Goal: Task Accomplishment & Management: Complete application form

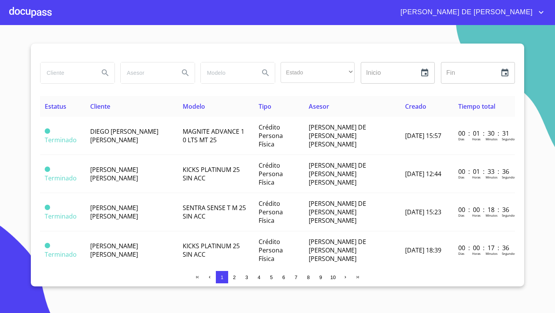
click at [33, 12] on div at bounding box center [30, 12] width 42 height 25
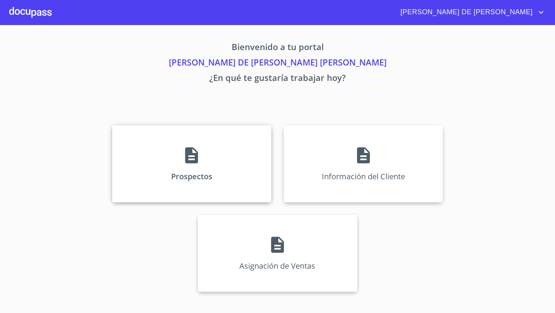
click at [230, 176] on div "Prospectos" at bounding box center [191, 163] width 159 height 77
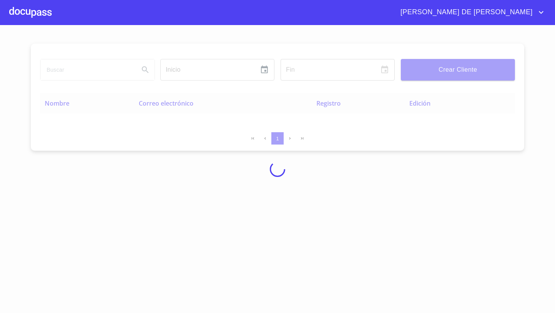
click at [175, 243] on div at bounding box center [277, 169] width 555 height 288
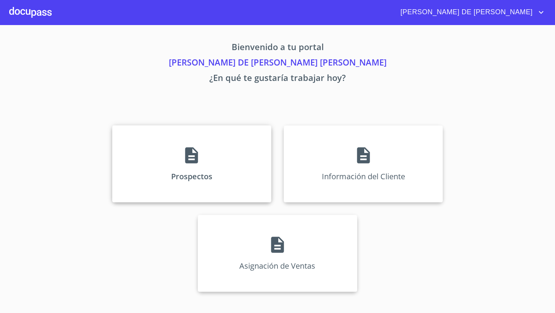
click at [192, 149] on icon at bounding box center [191, 155] width 13 height 16
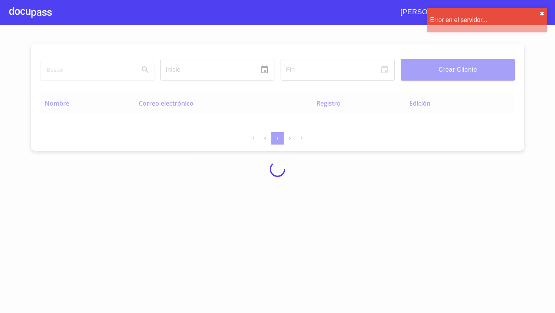
click at [542, 13] on button "✖︎" at bounding box center [541, 14] width 5 height 6
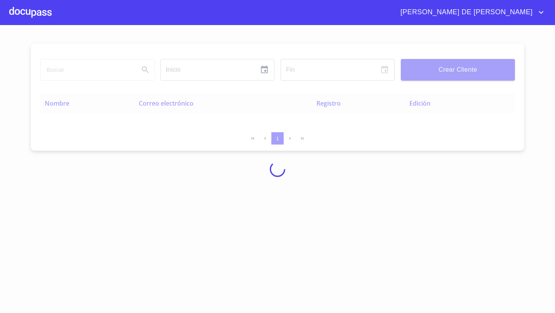
click at [236, 217] on div at bounding box center [277, 169] width 555 height 288
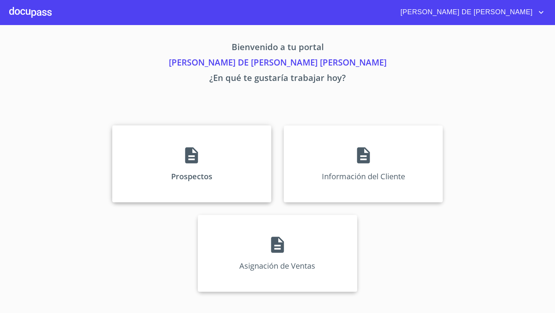
click at [230, 153] on div "Prospectos" at bounding box center [191, 163] width 159 height 77
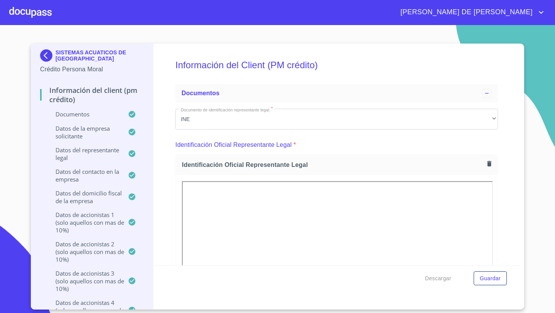
click at [39, 10] on div at bounding box center [30, 12] width 42 height 25
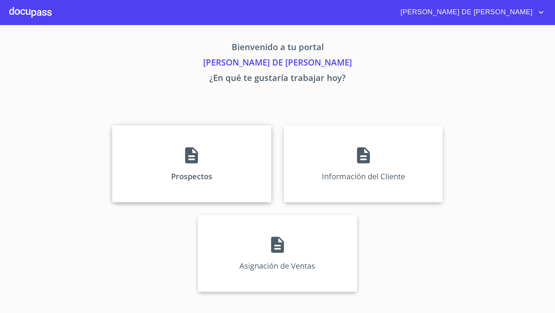
click at [171, 166] on div "Prospectos" at bounding box center [191, 163] width 159 height 77
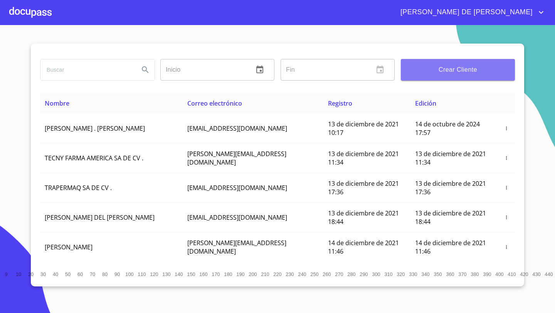
click at [468, 70] on span "Crear Cliente" at bounding box center [458, 69] width 102 height 11
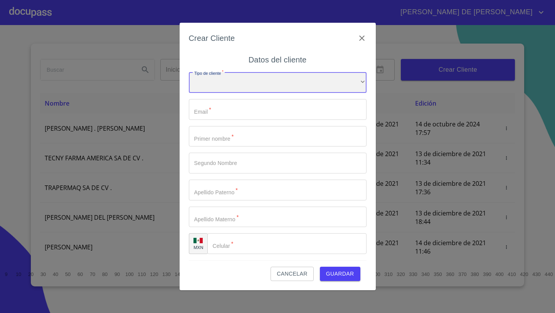
click at [207, 92] on div "​" at bounding box center [278, 82] width 178 height 21
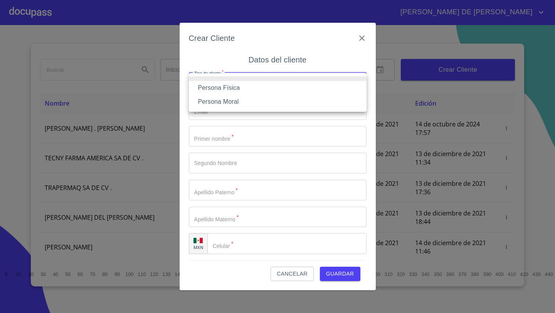
click at [210, 89] on li "Persona Física" at bounding box center [278, 88] width 178 height 14
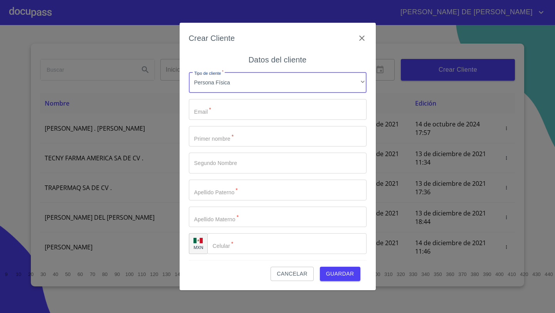
click at [210, 108] on input "Tipo de cliente   *" at bounding box center [278, 109] width 178 height 21
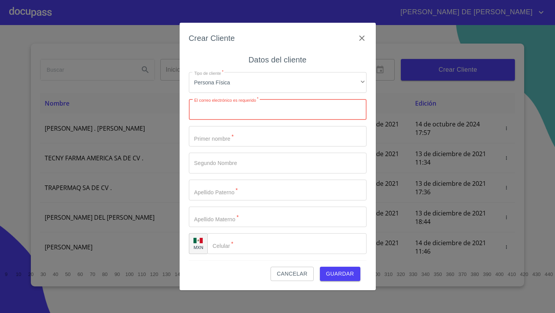
paste input "[EMAIL_ADDRESS][DOMAIN_NAME]"
type input "[EMAIL_ADDRESS][DOMAIN_NAME]"
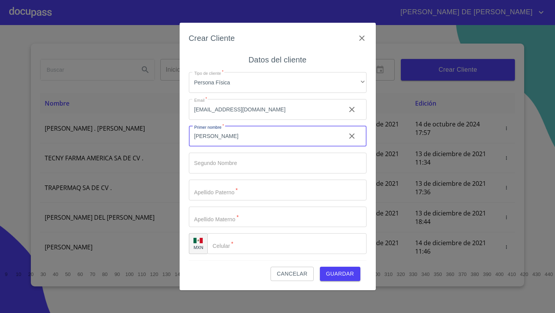
type input "[PERSON_NAME]"
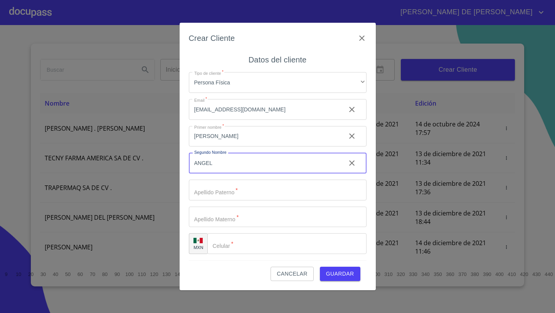
type input "ANGEL"
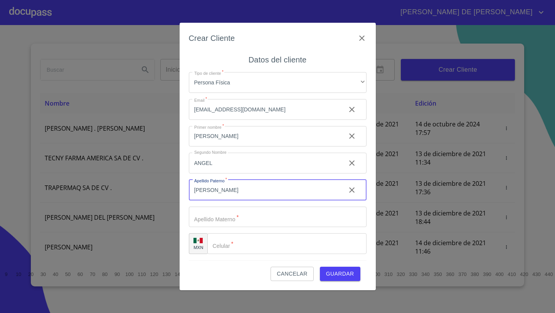
type input "[PERSON_NAME]"
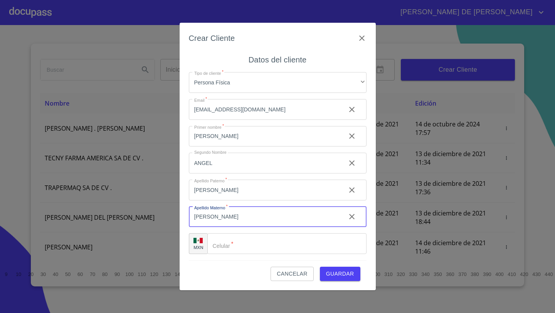
type input "[PERSON_NAME]"
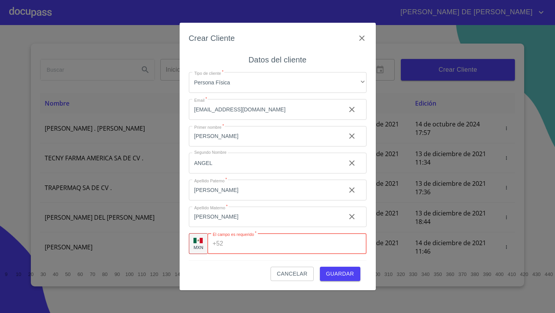
paste input "[PHONE_NUMBER]"
type input "[PHONE_NUMBER]"
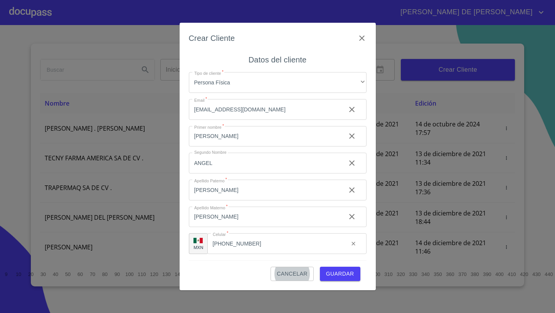
click at [339, 274] on span "Guardar" at bounding box center [340, 274] width 28 height 10
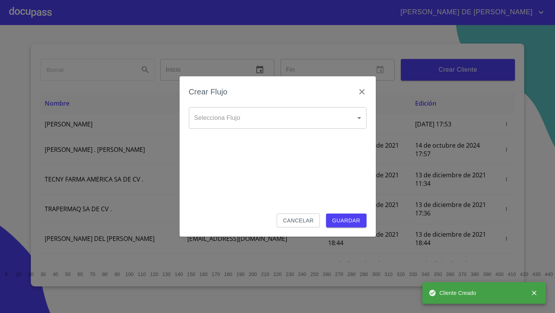
click at [228, 118] on body "[PERSON_NAME] DE [PERSON_NAME] Inicio ​ Fin ​ Crear Cliente Nombre Correo elect…" at bounding box center [277, 156] width 555 height 313
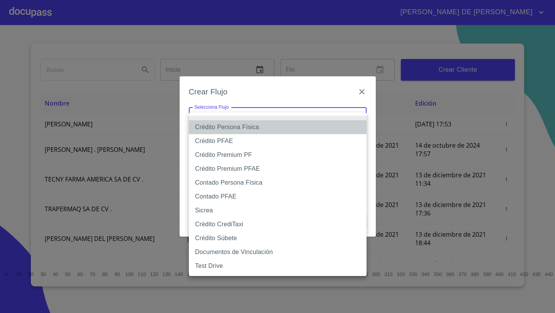
click at [225, 127] on li "Crédito Persona Física" at bounding box center [278, 127] width 178 height 14
type input "61b033e49b8c202ad5bb7912"
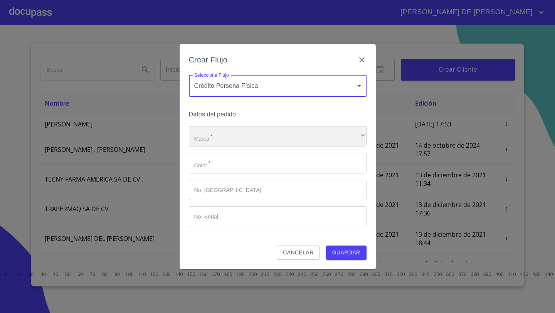
click at [215, 134] on div "​" at bounding box center [278, 136] width 178 height 21
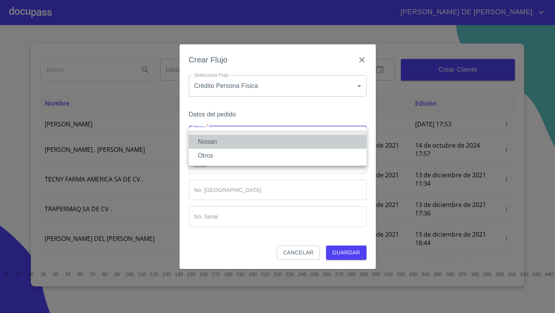
click at [214, 138] on li "Nissan" at bounding box center [278, 142] width 178 height 14
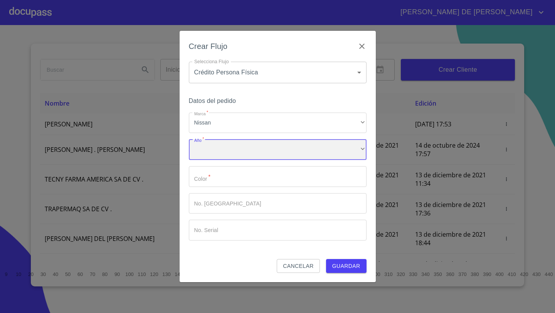
click at [213, 151] on div "​" at bounding box center [278, 149] width 178 height 21
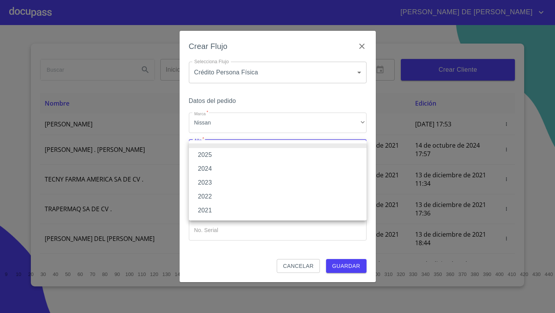
click at [212, 155] on li "2025" at bounding box center [278, 155] width 178 height 14
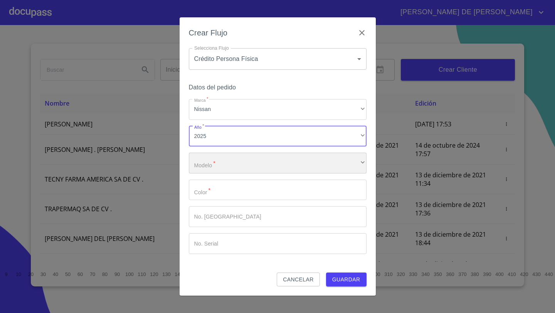
click at [212, 168] on div "​" at bounding box center [278, 163] width 178 height 21
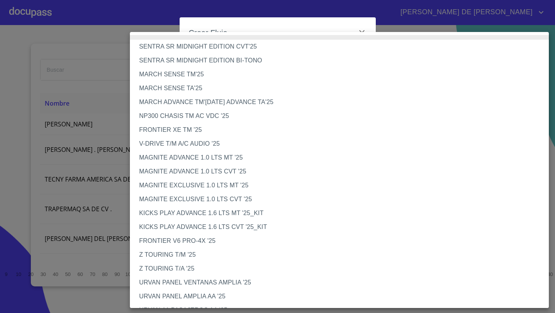
click at [177, 142] on li "V-DRIVE T/M A/C AUDIO '25" at bounding box center [339, 144] width 419 height 14
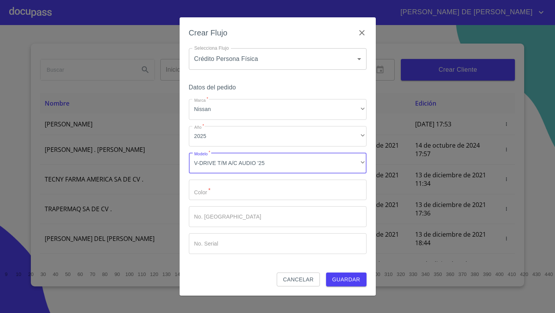
click at [201, 188] on input "Marca   *" at bounding box center [278, 190] width 178 height 21
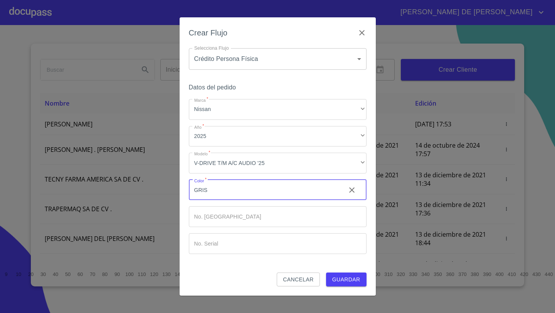
type input "GRIS"
click at [350, 273] on button "Guardar" at bounding box center [346, 279] width 40 height 14
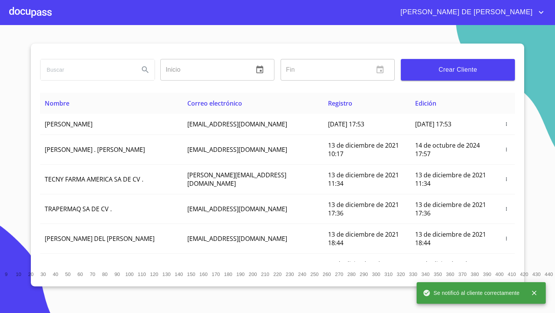
click at [36, 10] on div at bounding box center [30, 12] width 42 height 25
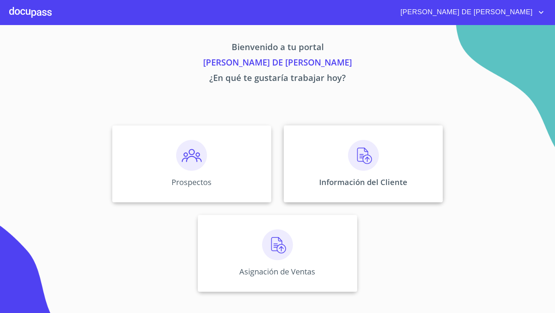
click at [305, 153] on div "Información del Cliente" at bounding box center [363, 163] width 159 height 77
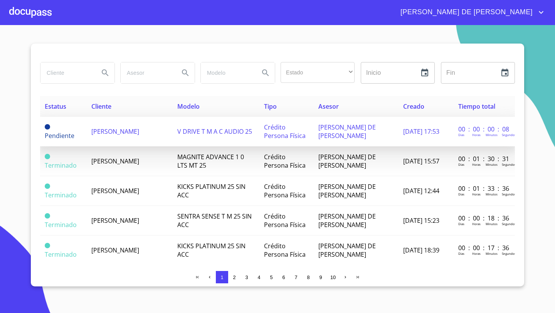
click at [92, 133] on span "[PERSON_NAME]" at bounding box center [115, 131] width 48 height 8
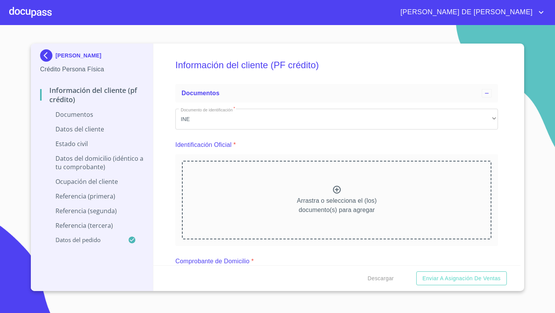
click at [300, 195] on div "Arrastra o selecciona el (los) documento(s) para agregar" at bounding box center [336, 200] width 309 height 79
click at [304, 197] on p "Arrastra o selecciona el (los) documento(s) para agregar" at bounding box center [337, 205] width 80 height 18
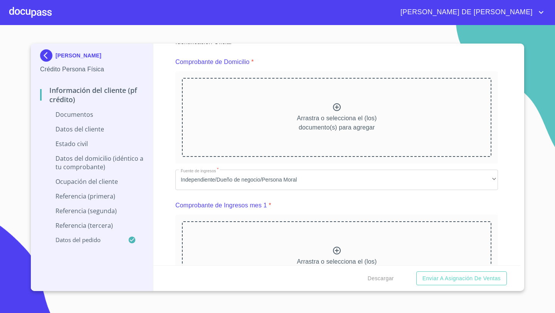
scroll to position [233, 0]
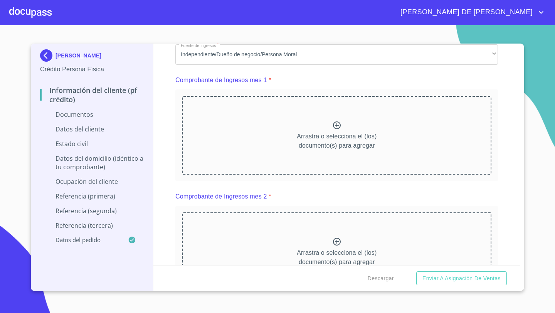
scroll to position [335, 0]
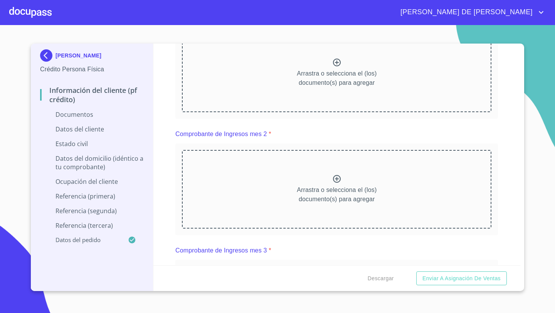
scroll to position [659, 0]
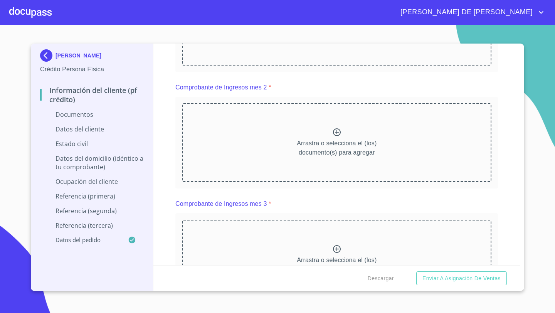
click at [317, 65] on div "Arrastra o selecciona el (los) documento(s) para agregar" at bounding box center [336, 26] width 309 height 79
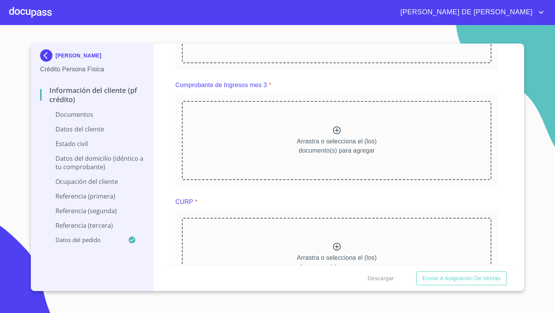
scroll to position [1065, 0]
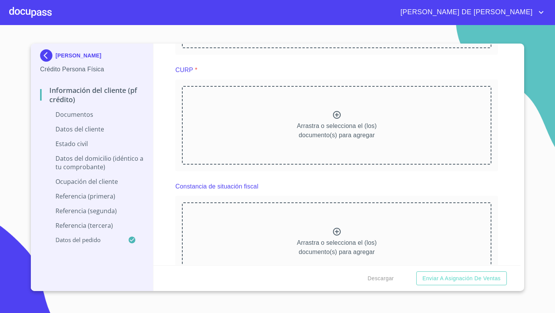
click at [311, 48] on div "Arrastra o selecciona el (los) documento(s) para agregar" at bounding box center [336, 8] width 309 height 79
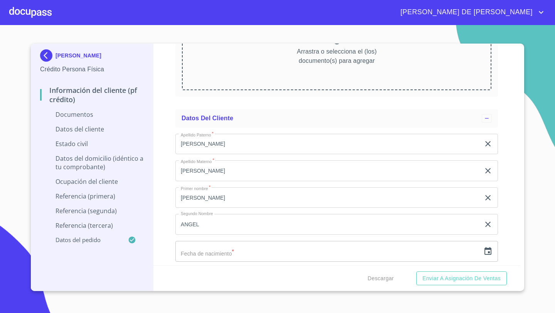
scroll to position [1756, 0]
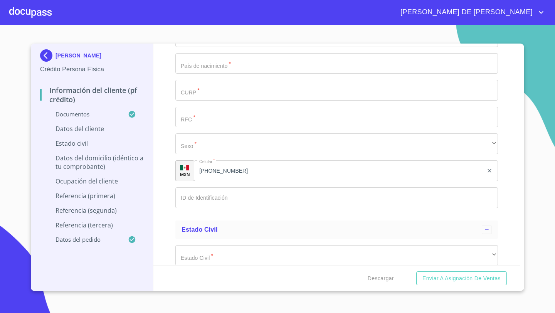
scroll to position [2210, 0]
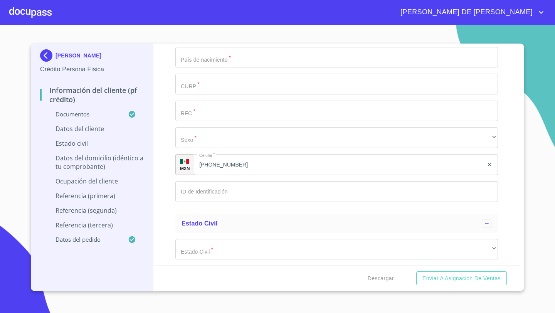
click at [491, 7] on icon "button" at bounding box center [487, 3] width 7 height 8
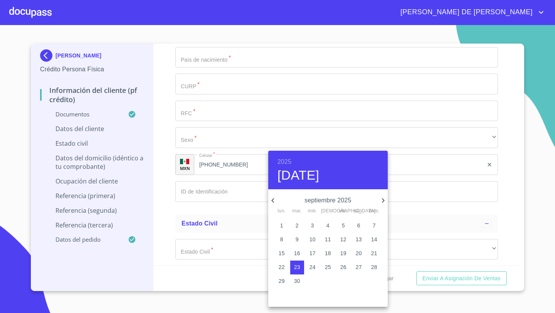
click at [287, 161] on h6 "2025" at bounding box center [284, 161] width 14 height 11
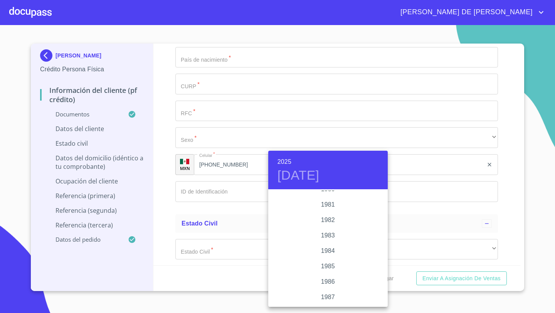
scroll to position [850, 0]
click at [329, 212] on div "1981" at bounding box center [327, 210] width 119 height 15
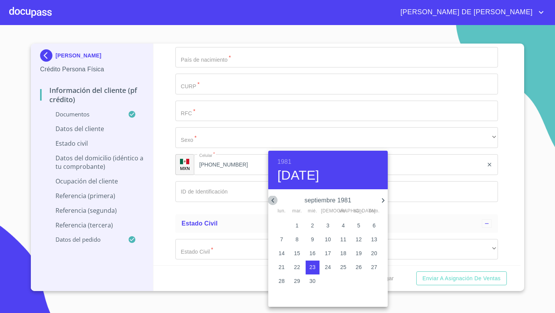
click at [276, 198] on icon "button" at bounding box center [272, 200] width 9 height 9
click at [375, 282] on p "31" at bounding box center [374, 281] width 6 height 8
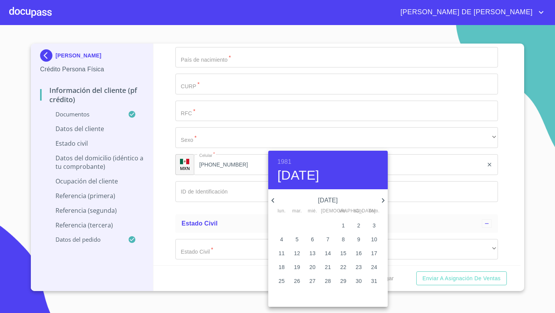
type input "31 de may. de 1981"
click at [158, 174] on div at bounding box center [277, 156] width 555 height 313
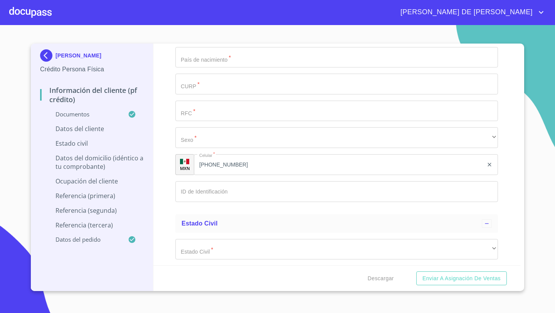
click at [180, 41] on div "​" at bounding box center [336, 30] width 322 height 21
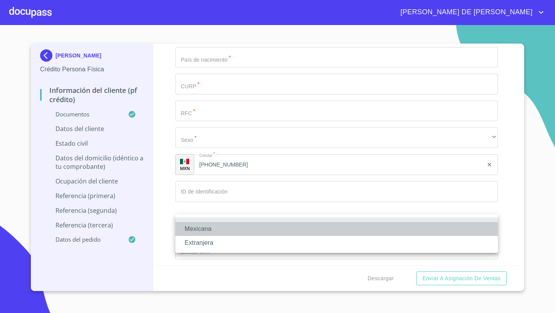
click at [188, 230] on li "Mexicana" at bounding box center [336, 229] width 322 height 14
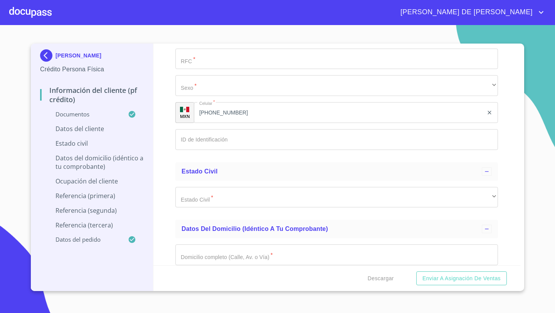
scroll to position [2280, 0]
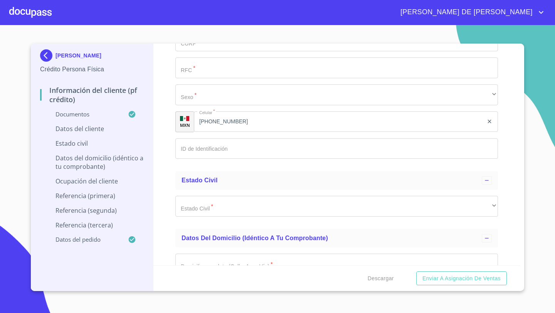
type input "[GEOGRAPHIC_DATA]"
click at [202, 25] on div "​" at bounding box center [336, 14] width 322 height 21
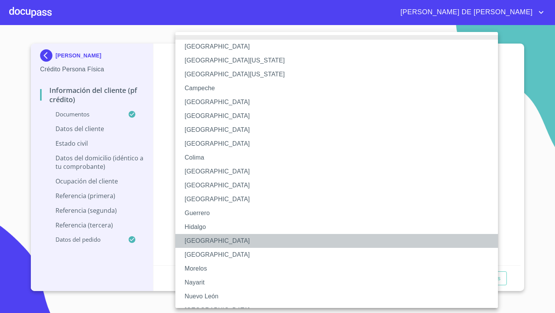
click at [193, 245] on li "[GEOGRAPHIC_DATA]" at bounding box center [336, 241] width 322 height 14
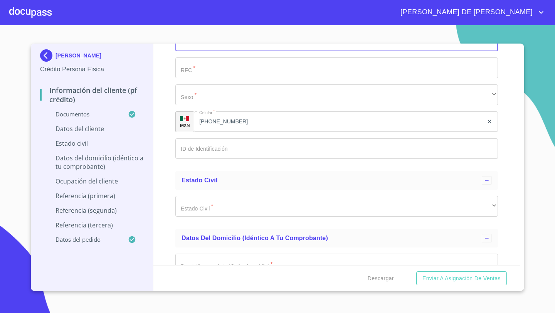
click at [195, 52] on input "Documento de identificación   *" at bounding box center [336, 41] width 322 height 21
paste input "CACM810531HJCHRG07"
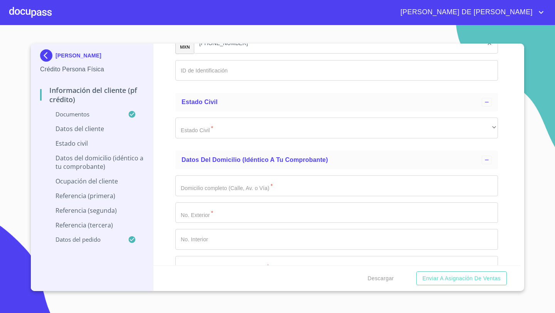
type input "CACM810531HJCHRG07"
paste input "CACM810531"
type input "CACM810531GB9"
click at [183, 27] on div "​" at bounding box center [336, 16] width 322 height 21
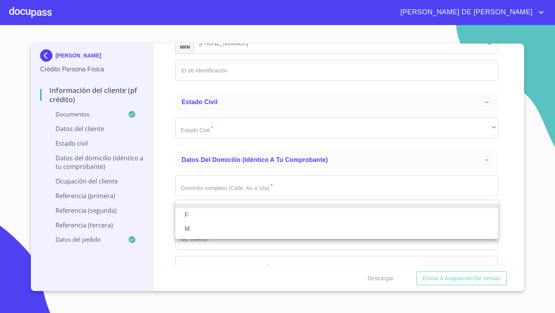
click at [191, 223] on li "M" at bounding box center [336, 229] width 322 height 14
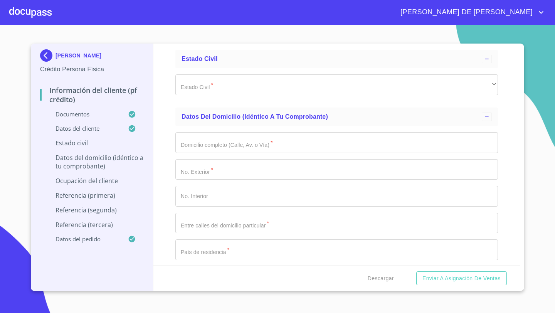
scroll to position [2405, 0]
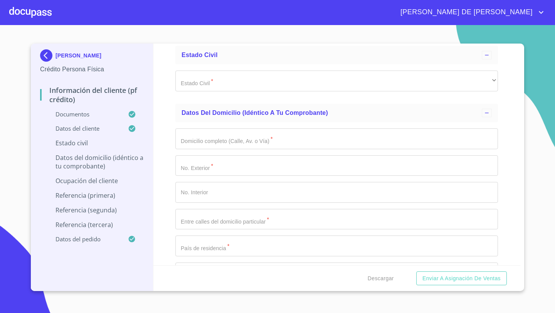
click at [191, 34] on input "Documento de identificación   *" at bounding box center [336, 23] width 322 height 21
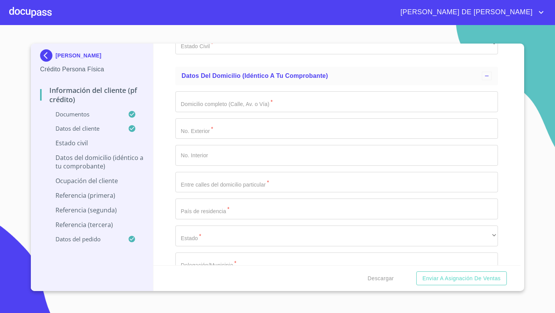
scroll to position [2454, 0]
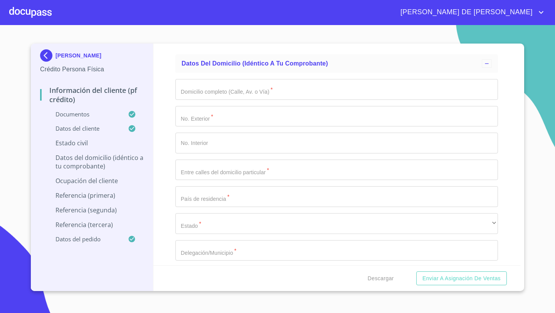
click at [160, 201] on div "Información del cliente (PF crédito) Documentos Documento de identificación   *…" at bounding box center [336, 155] width 367 height 222
click at [186, 42] on div "​" at bounding box center [336, 31] width 322 height 21
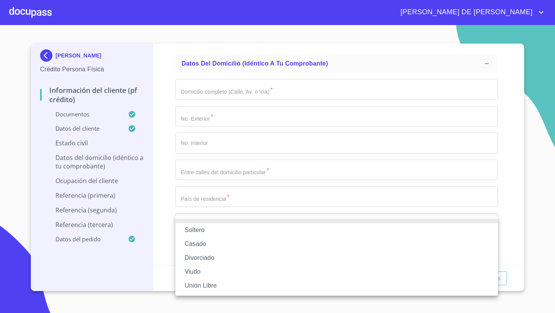
click at [191, 235] on li "Soltero" at bounding box center [336, 230] width 322 height 14
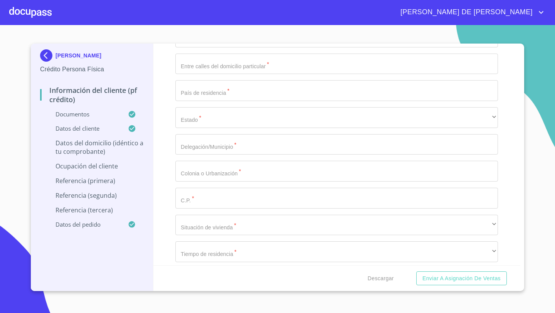
scroll to position [2578, 0]
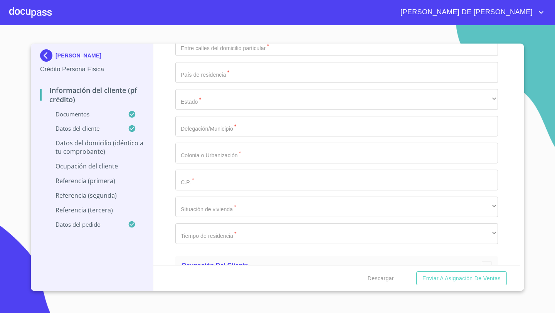
paste input "[PERSON_NAME]"
type input "[PERSON_NAME]"
type input "31"
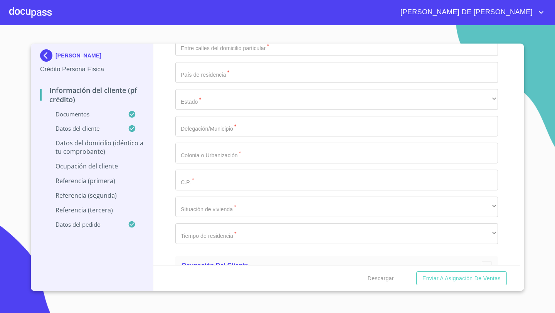
type input "D"
type input "GIGANTES Y [PERSON_NAME]"
type input "[GEOGRAPHIC_DATA]"
click at [194, 29] on div "​" at bounding box center [336, 18] width 322 height 21
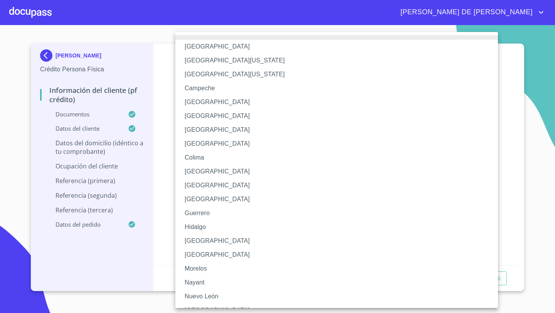
click at [193, 236] on li "[GEOGRAPHIC_DATA]" at bounding box center [336, 241] width 322 height 14
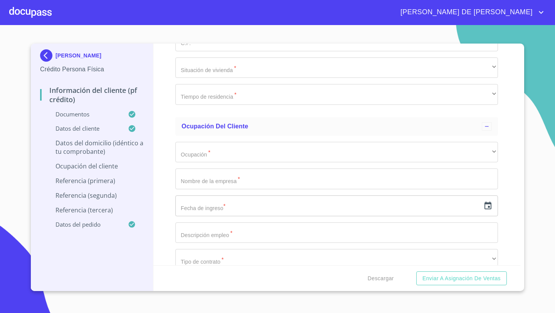
scroll to position [2725, 0]
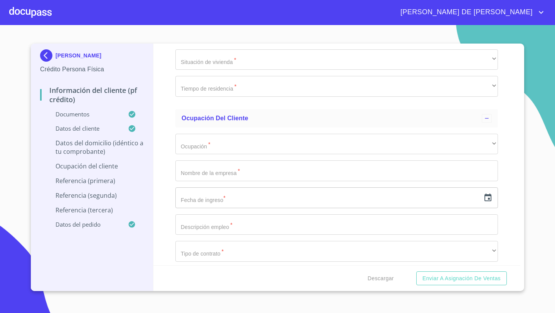
type input "EL SALTO"
type input "SAN [PERSON_NAME] DEL"
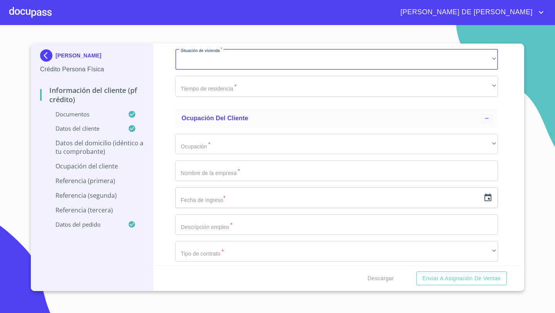
click at [233, 16] on input "SAN [PERSON_NAME] DEL" at bounding box center [327, 5] width 305 height 21
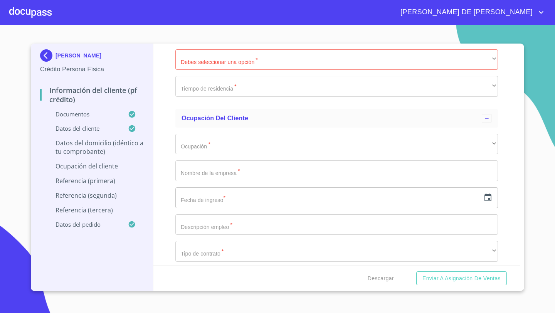
type input "SAN [PERSON_NAME] DEL QUINCE"
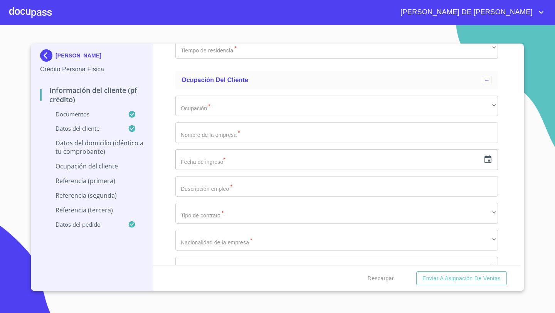
scroll to position [2765, 0]
type input "45696"
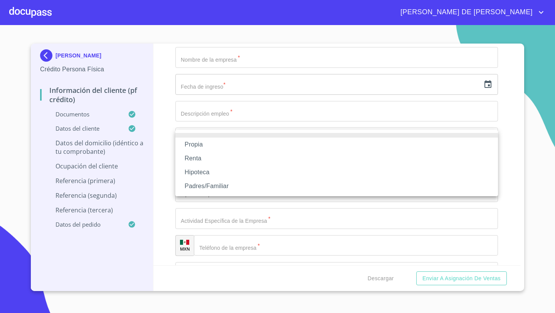
click at [196, 145] on li "Propia" at bounding box center [336, 145] width 322 height 14
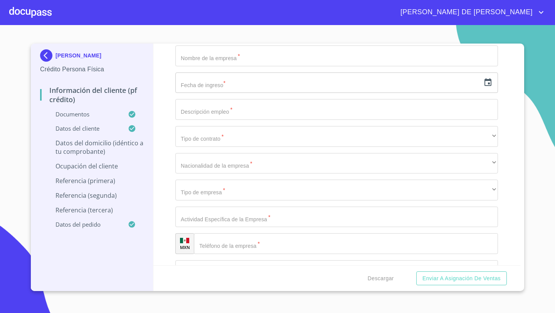
scroll to position [2875, 0]
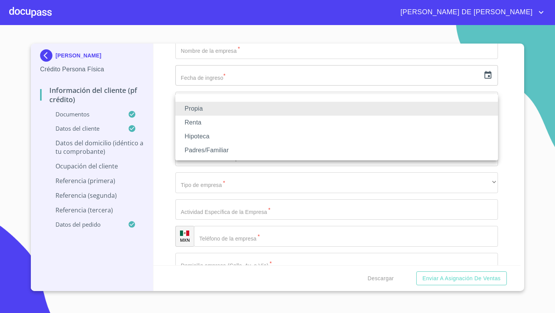
click at [181, 111] on li "Propia" at bounding box center [336, 109] width 322 height 14
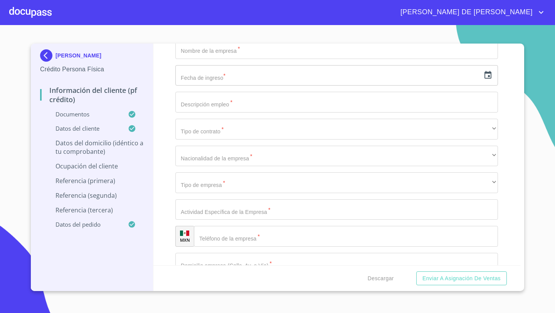
type input "$1,200,000"
click at [158, 149] on div "Información del cliente (PF crédito) Documentos Documento de identificación   *…" at bounding box center [336, 155] width 367 height 222
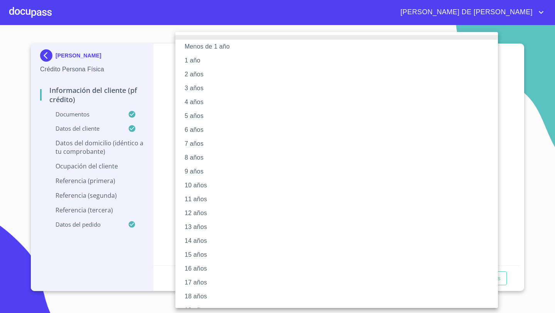
click at [194, 143] on li "7 años" at bounding box center [336, 144] width 322 height 14
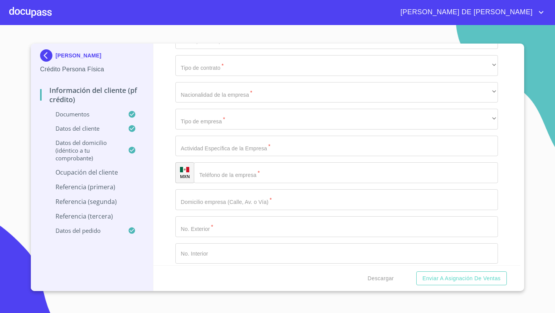
scroll to position [2941, 0]
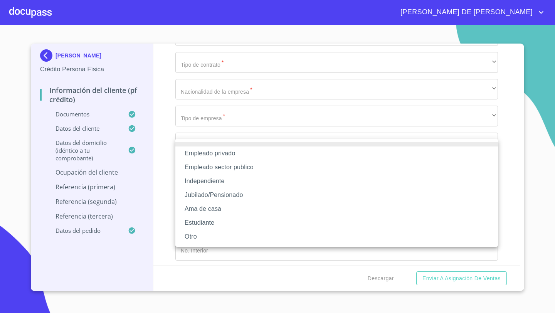
click at [204, 153] on li "Empleado privado" at bounding box center [336, 153] width 322 height 14
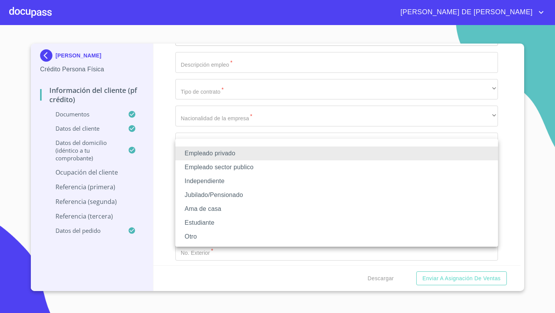
click at [191, 182] on li "Independiente" at bounding box center [336, 181] width 322 height 14
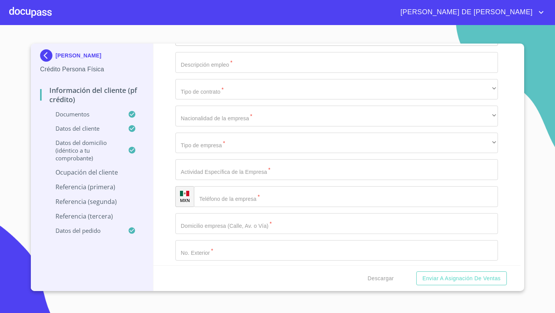
scroll to position [2998, 0]
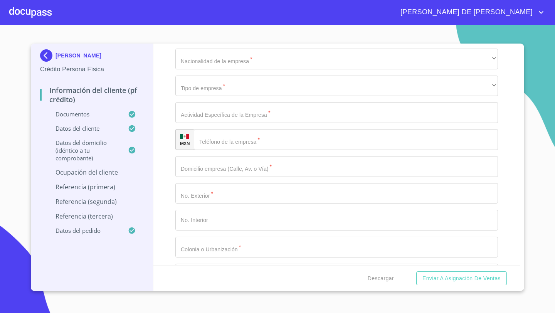
type input "80000"
type input "BOTANAS EL MISMO"
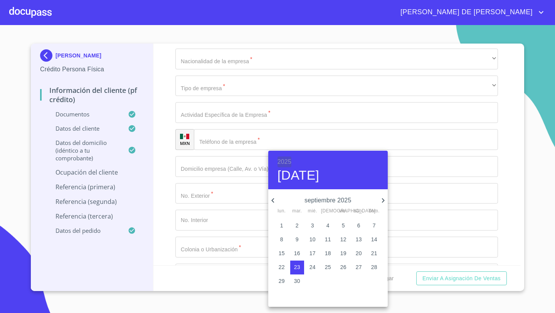
click at [284, 160] on h6 "2025" at bounding box center [284, 161] width 14 height 11
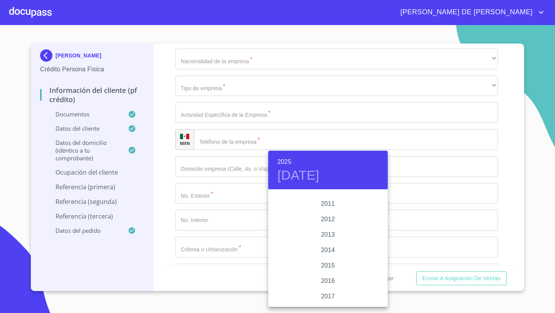
scroll to position [1315, 0]
click at [329, 269] on div "2015" at bounding box center [327, 270] width 119 height 15
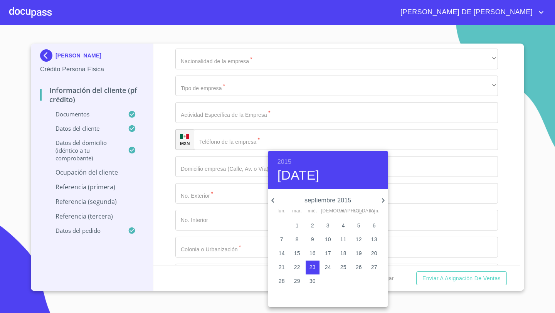
click at [275, 202] on icon "button" at bounding box center [272, 200] width 9 height 9
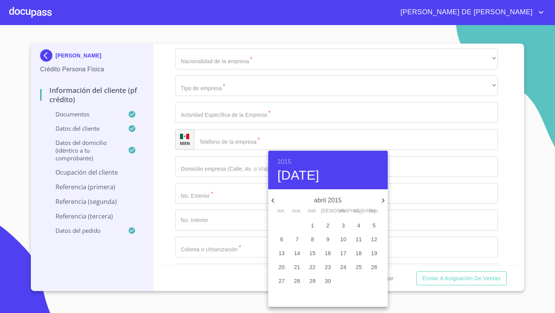
click at [383, 199] on icon "button" at bounding box center [382, 200] width 3 height 5
click at [374, 238] on p "10" at bounding box center [374, 239] width 6 height 8
type input "10 de may. de 2015"
click at [168, 202] on div at bounding box center [277, 156] width 555 height 313
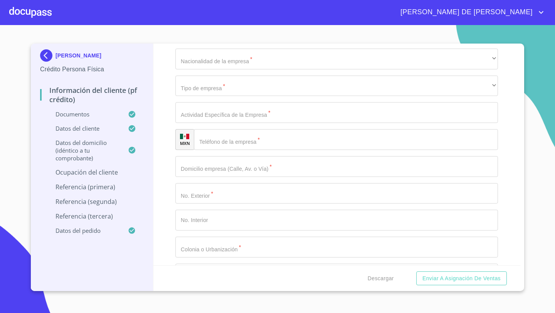
click at [197, 16] on input "Documento de identificación   *" at bounding box center [336, 5] width 322 height 21
type input "VENTA DE PRODUCTO ALIMENTICIO"
click at [146, 209] on div "[PERSON_NAME] Persona Física Información del cliente (PF crédito) Documentos Da…" at bounding box center [92, 167] width 123 height 247
click at [159, 211] on div "Información del cliente (PF crédito) Documentos Documento de identificación   *…" at bounding box center [336, 155] width 367 height 222
click at [180, 43] on div "​" at bounding box center [336, 32] width 322 height 21
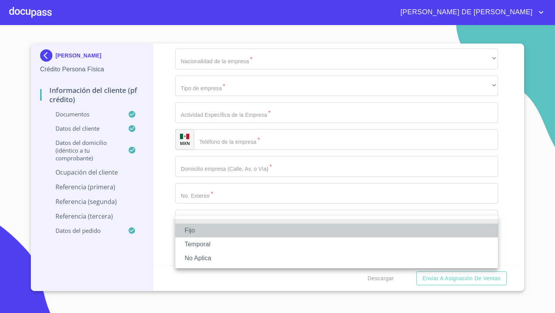
click at [195, 230] on li "Fijo" at bounding box center [336, 230] width 322 height 14
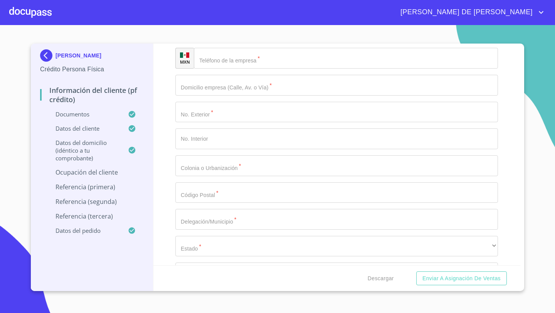
scroll to position [3081, 0]
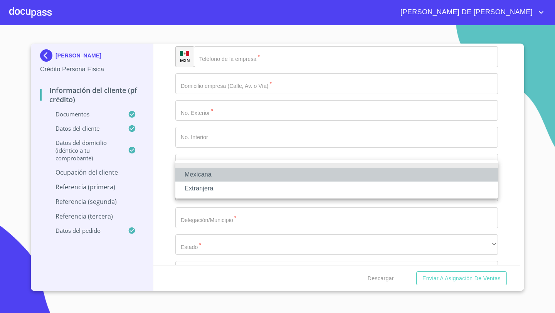
click at [193, 171] on li "Mexicana" at bounding box center [336, 175] width 322 height 14
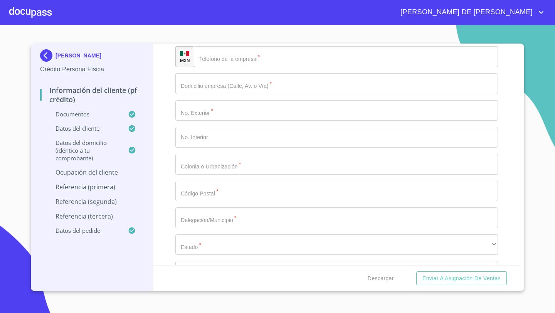
click at [194, 13] on div "​" at bounding box center [336, 3] width 322 height 21
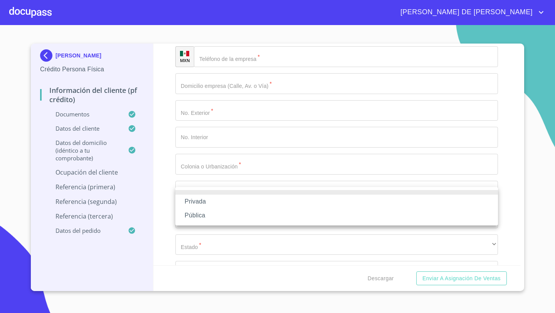
click at [198, 203] on li "Privada" at bounding box center [336, 202] width 322 height 14
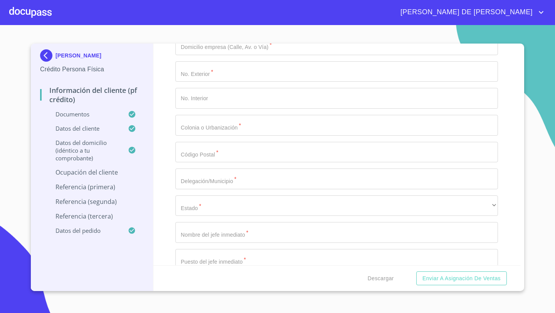
scroll to position [3126, 0]
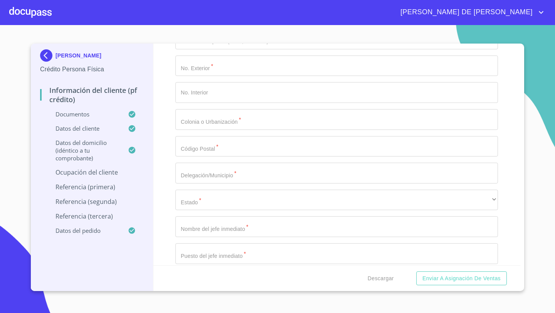
type input "VENTA DE BOTANAS, SALSAS, TOSTADAS, PAPAS, TOTOPOS Y MAS"
click at [209, 22] on div "​" at bounding box center [346, 12] width 304 height 21
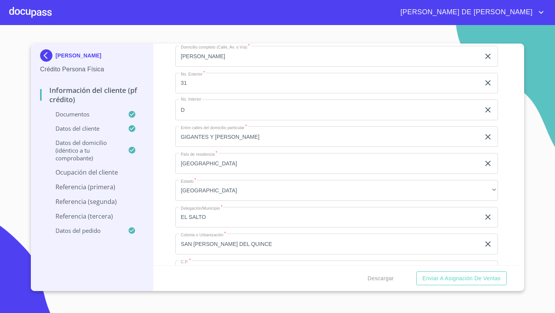
scroll to position [2430, 0]
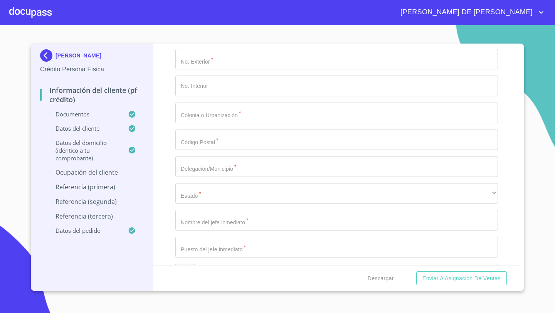
scroll to position [3157, 0]
paste input "[PHONE_NUMBER]"
type input "[PHONE_NUMBER]"
click at [176, 18] on input "Documento de identificación   *" at bounding box center [336, 7] width 322 height 21
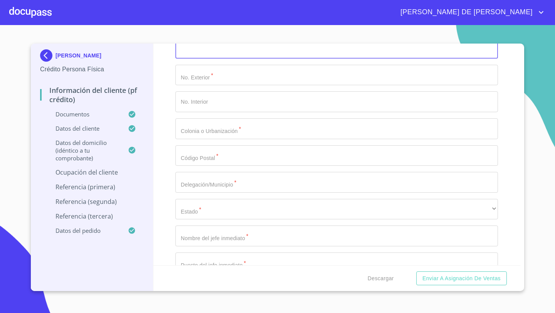
scroll to position [3120, 0]
type input "[PERSON_NAME]"
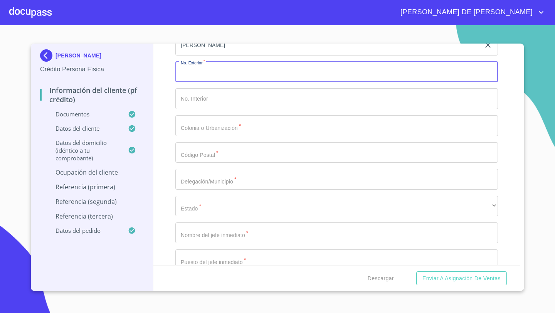
scroll to position [3130, 0]
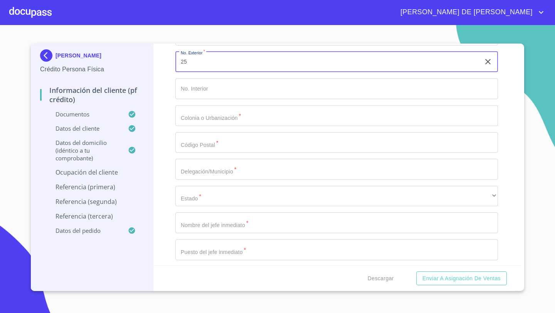
type input "25"
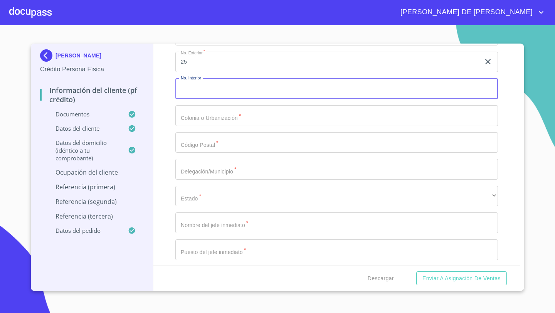
scroll to position [3257, 0]
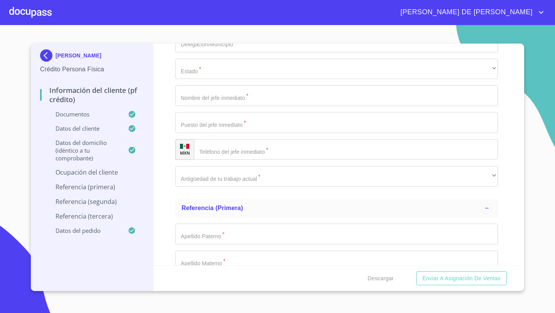
type input "SAN [PERSON_NAME] DEL QUINCE"
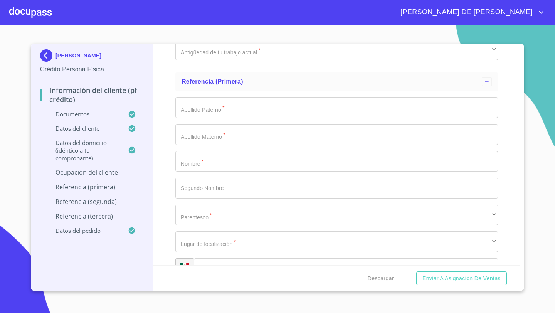
scroll to position [3393, 0]
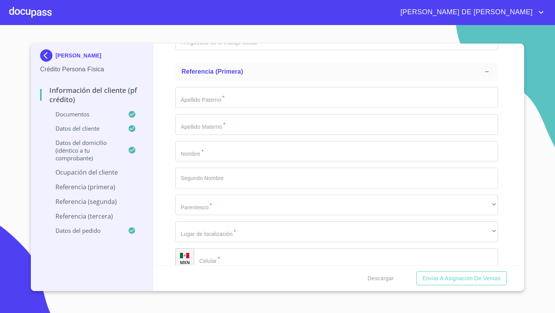
type input "45696"
type input "EL SALTO"
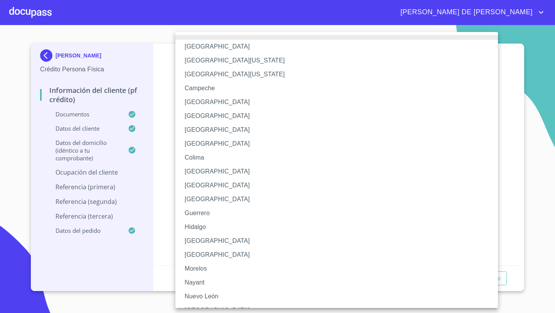
click at [193, 238] on li "[GEOGRAPHIC_DATA]" at bounding box center [336, 241] width 322 height 14
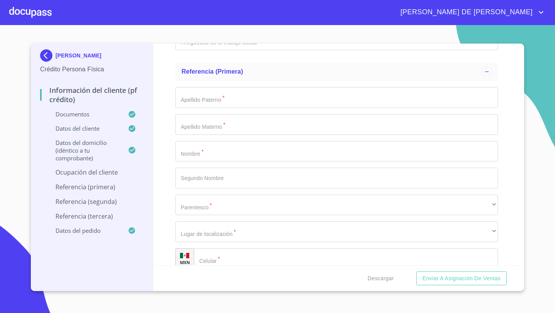
type input "INDEPENDIENTE"
type input "PROPIETARIO"
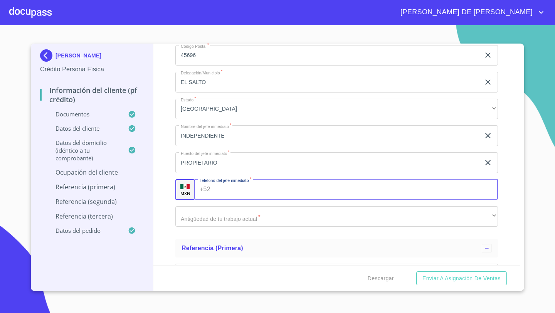
scroll to position [3194, 0]
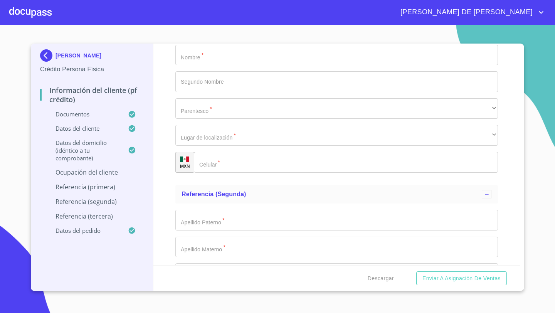
scroll to position [3492, 0]
paste input "[PHONE_NUMBER]"
type input "[PHONE_NUMBER]"
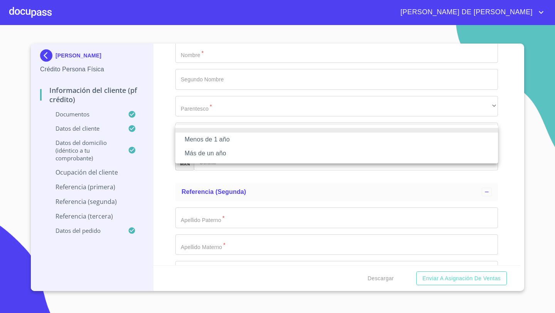
click at [189, 152] on li "Más de un año" at bounding box center [336, 153] width 322 height 14
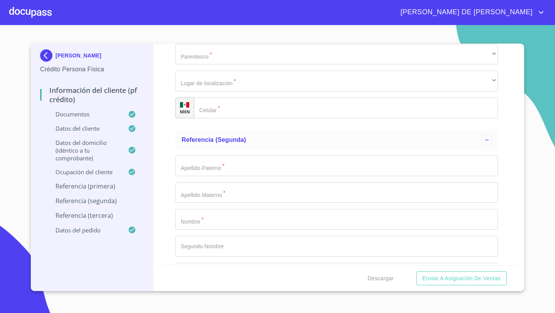
scroll to position [3558, 0]
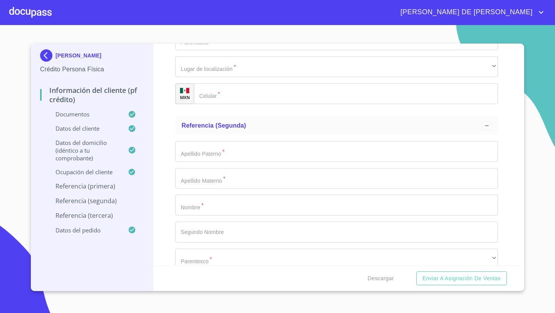
type input "[PERSON_NAME]"
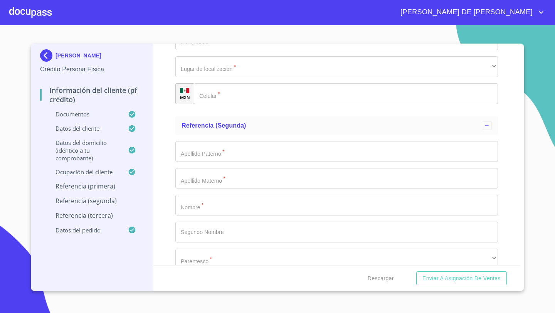
type input "[PERSON_NAME]"
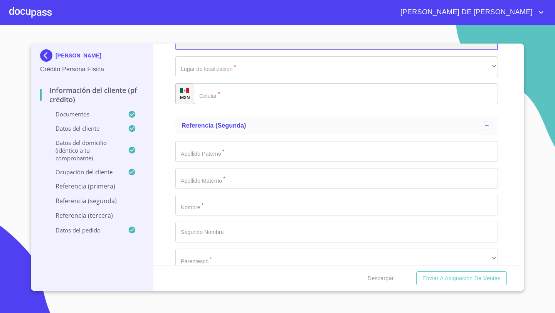
click at [190, 50] on div "​" at bounding box center [336, 40] width 322 height 21
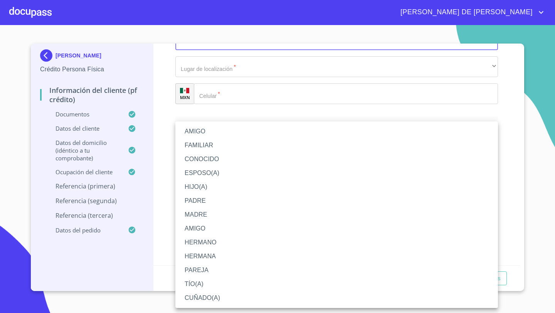
click at [204, 244] on li "HERMANO" at bounding box center [336, 242] width 322 height 14
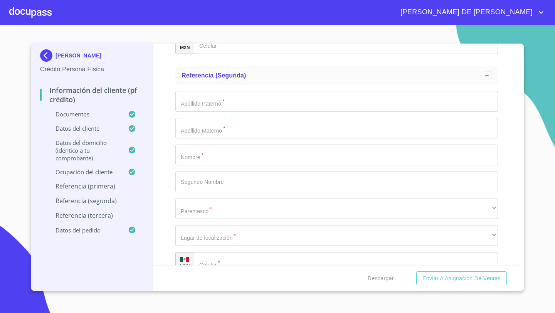
scroll to position [3631, 0]
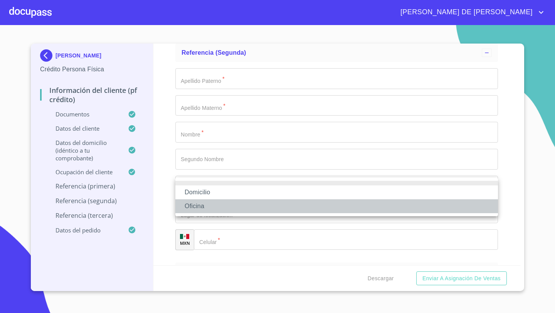
click at [194, 203] on li "Oficina" at bounding box center [336, 206] width 322 height 14
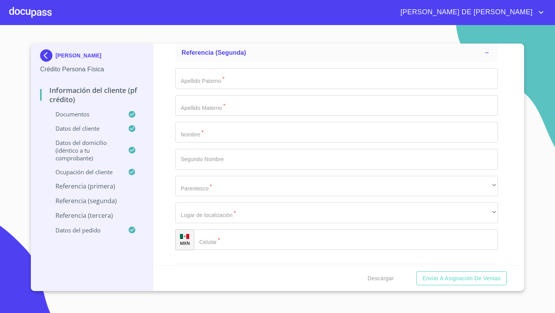
click at [206, 31] on div "+52 ​" at bounding box center [346, 20] width 304 height 21
type input "[PHONE_NUMBER]"
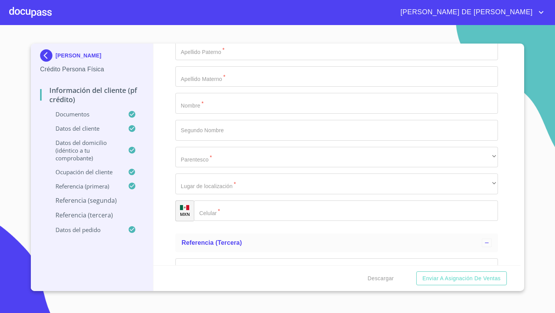
scroll to position [3748, 0]
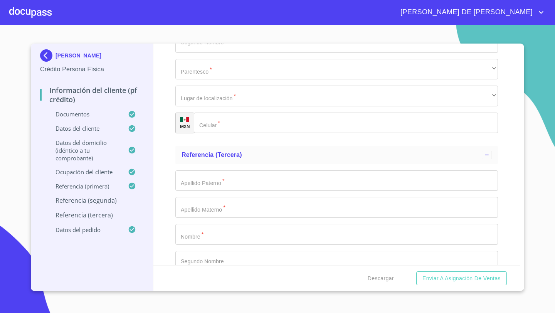
type input "FUENTES"
type input "A"
type input "[PERSON_NAME]"
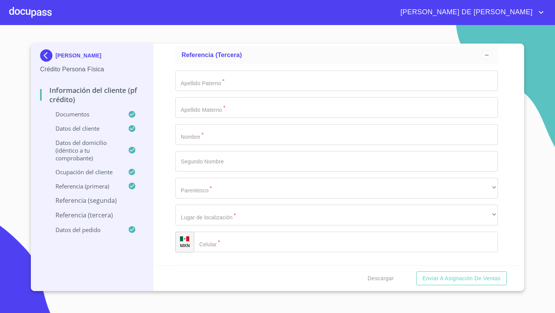
scroll to position [3852, 0]
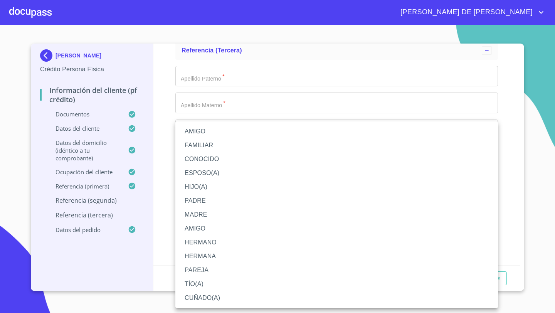
click at [192, 274] on li "PAREJA" at bounding box center [336, 270] width 322 height 14
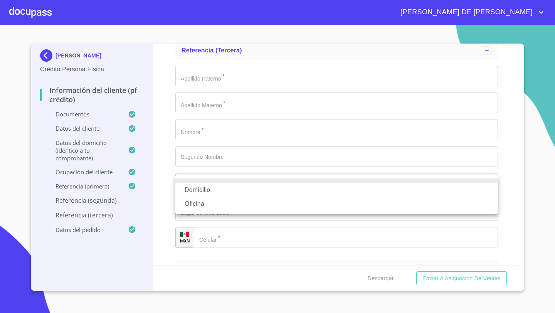
click at [193, 202] on li "Oficina" at bounding box center [336, 204] width 322 height 14
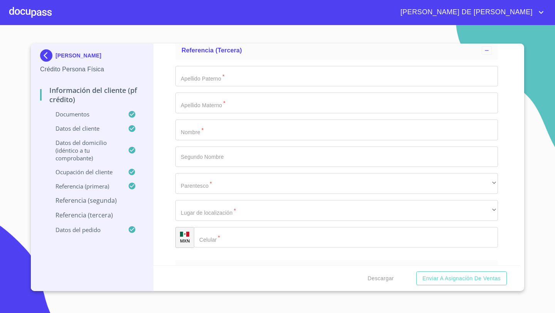
click at [203, 29] on div "​" at bounding box center [346, 18] width 304 height 21
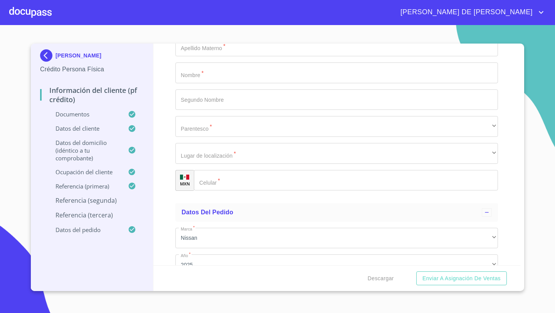
scroll to position [3931, 0]
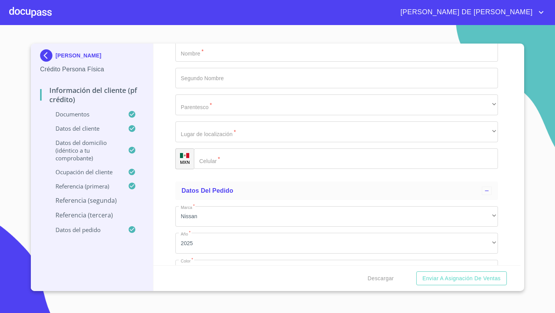
type input "[PHONE_NUMBER]"
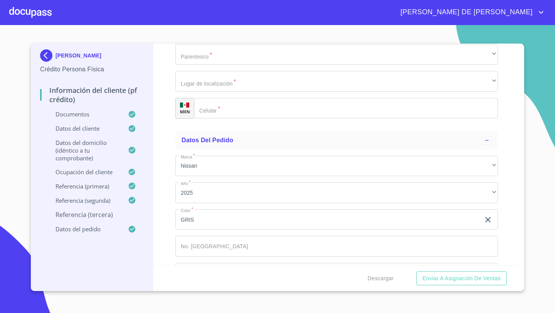
scroll to position [3983, 0]
type input "A"
type input "[PERSON_NAME]"
type input "FUENTES"
type input "ANGEL"
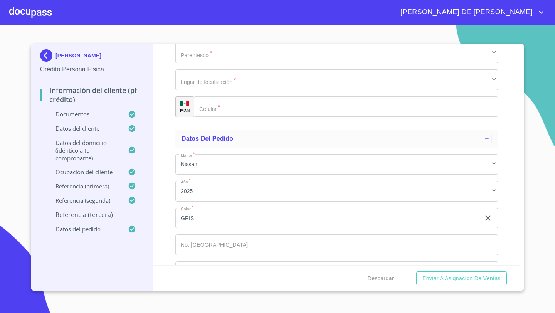
type input "URIEL"
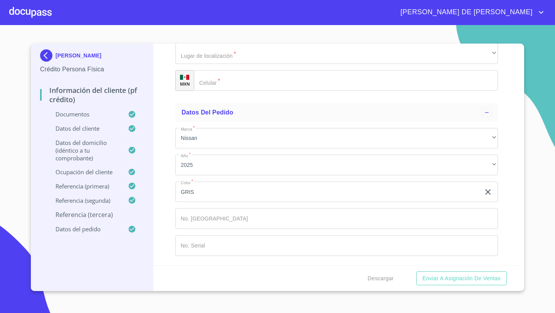
scroll to position [4054, 0]
click at [186, 37] on div "​" at bounding box center [336, 26] width 322 height 21
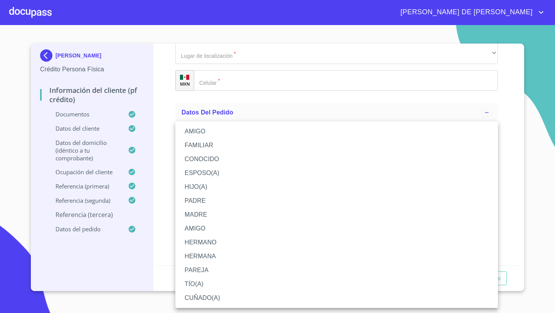
click at [194, 186] on li "HIJO(A)" at bounding box center [336, 187] width 322 height 14
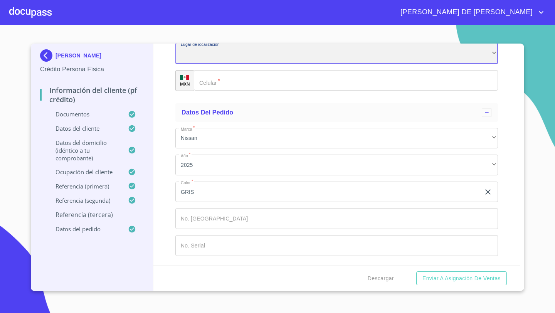
click at [186, 64] on div "​" at bounding box center [336, 53] width 322 height 21
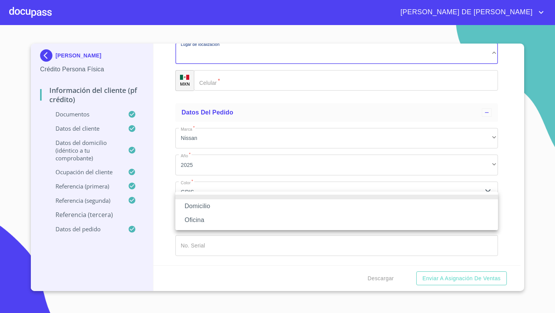
click at [193, 207] on li "Domicilio" at bounding box center [336, 206] width 322 height 14
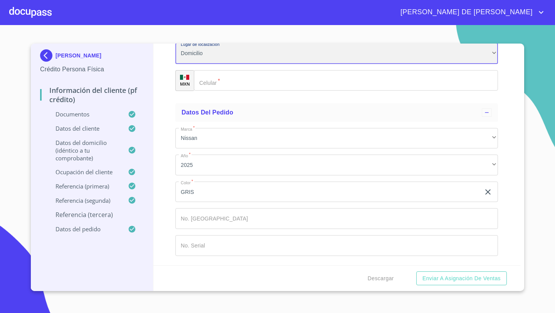
click at [188, 64] on div "Domicilio" at bounding box center [336, 53] width 322 height 21
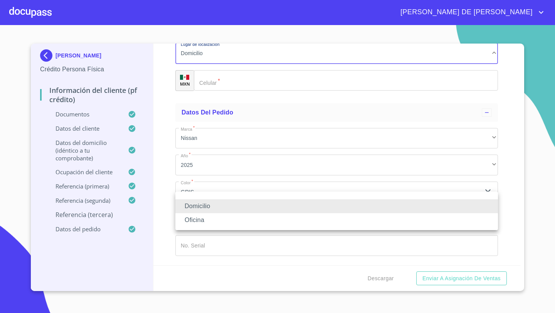
click at [194, 218] on li "Oficina" at bounding box center [336, 220] width 322 height 14
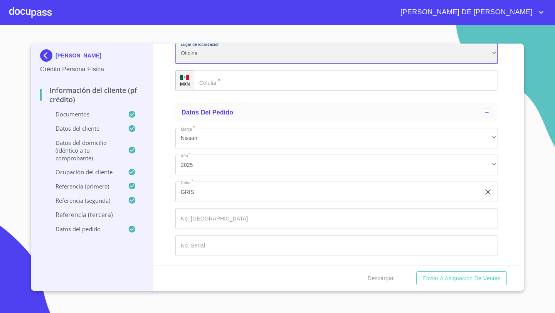
scroll to position [4134, 0]
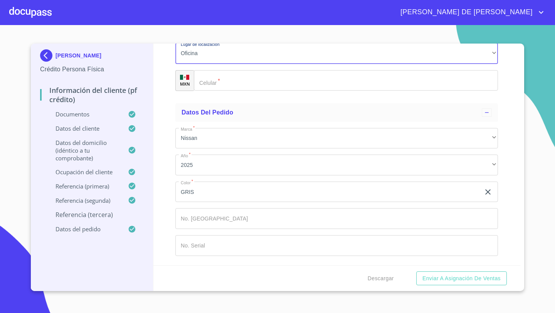
click at [208, 91] on div "​" at bounding box center [346, 80] width 304 height 21
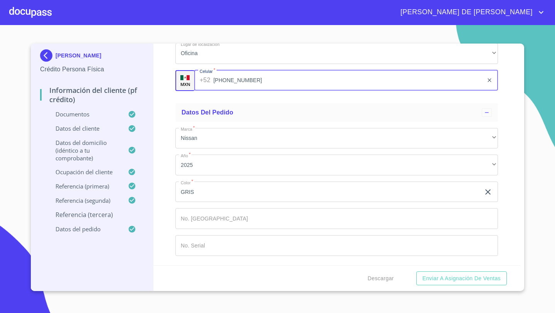
type input "[PHONE_NUMBER]"
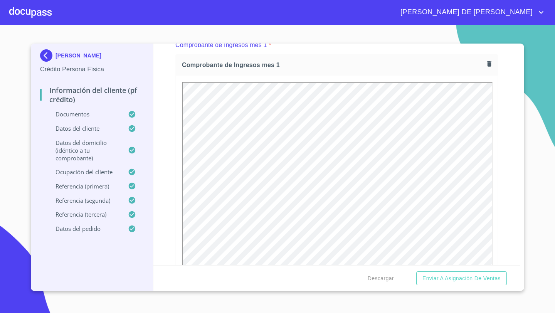
scroll to position [840, 0]
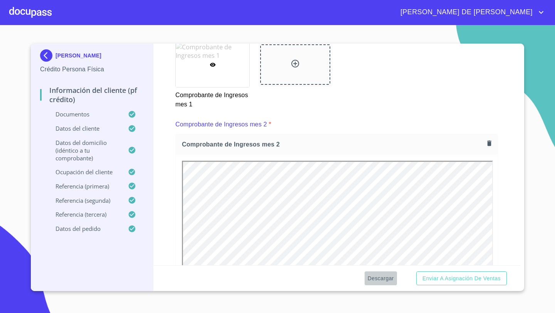
click at [378, 280] on span "Descargar" at bounding box center [381, 279] width 26 height 10
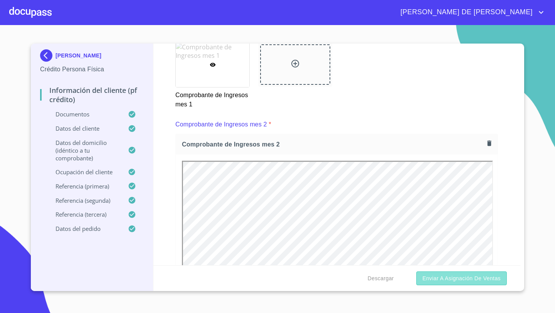
click at [456, 275] on span "Enviar a Asignación de Ventas" at bounding box center [461, 279] width 78 height 10
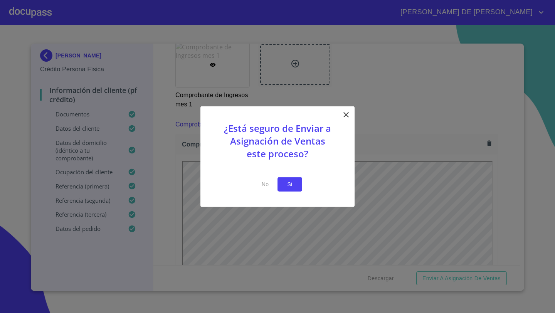
click at [299, 181] on button "Si" at bounding box center [289, 184] width 25 height 14
